Goal: Subscribe to service/newsletter

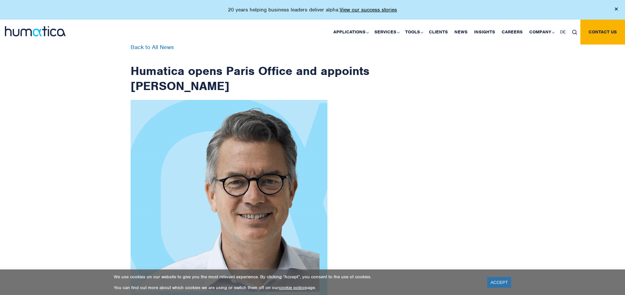
scroll to position [1046, 0]
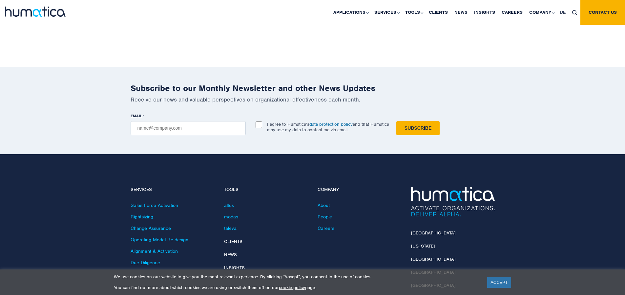
checkbox input "true"
type input "[EMAIL_ADDRESS][DOMAIN_NAME]"
click at [396, 121] on input "Subscribe" at bounding box center [417, 128] width 43 height 14
